Goal: Task Accomplishment & Management: Use online tool/utility

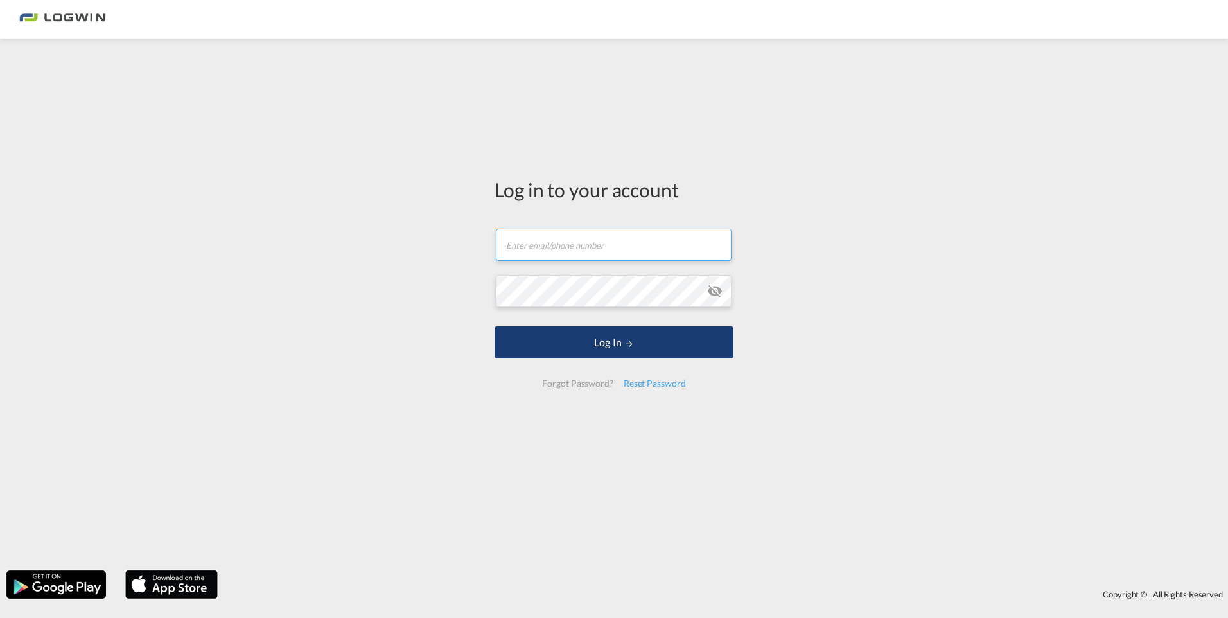
type input "[PERSON_NAME][EMAIL_ADDRESS][DOMAIN_NAME]"
click at [597, 339] on button "Log In" at bounding box center [614, 342] width 239 height 32
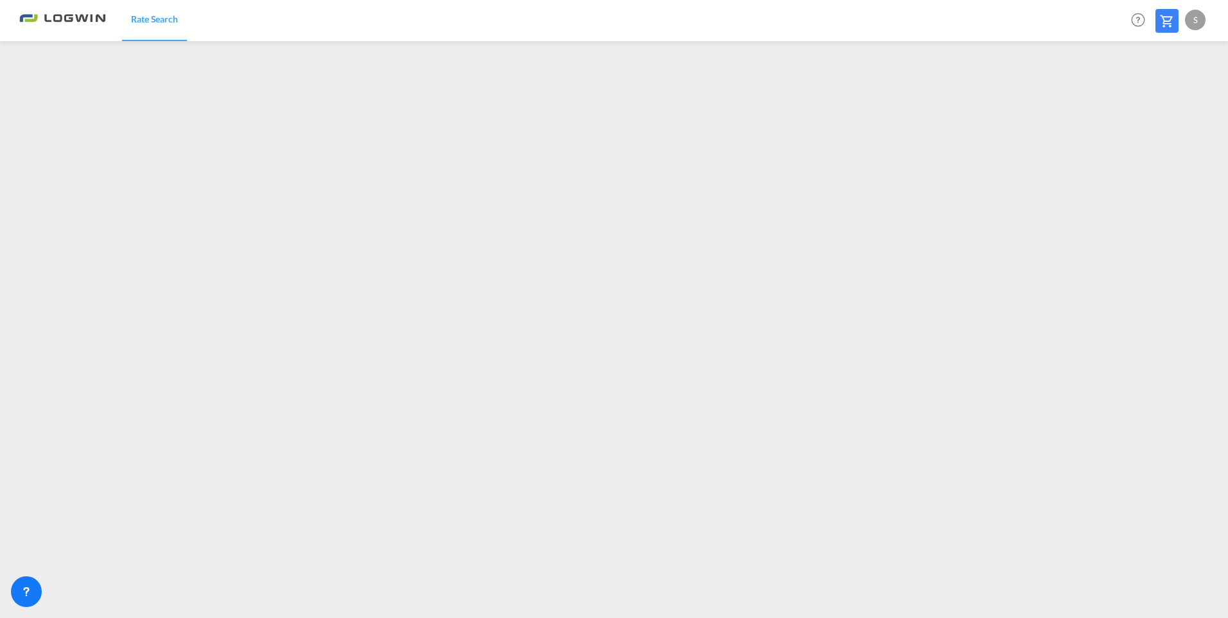
click at [1186, 21] on div "S" at bounding box center [1195, 20] width 21 height 21
click at [1166, 98] on button "Logout" at bounding box center [1180, 98] width 83 height 26
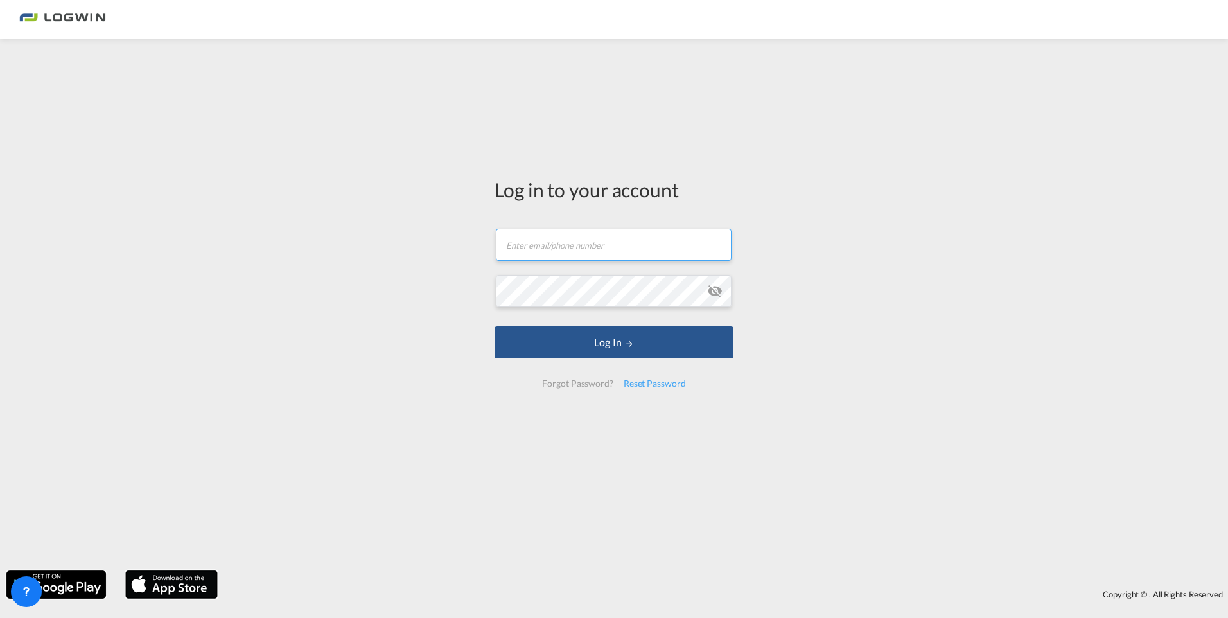
type input "[PERSON_NAME][EMAIL_ADDRESS][DOMAIN_NAME]"
